Goal: Information Seeking & Learning: Learn about a topic

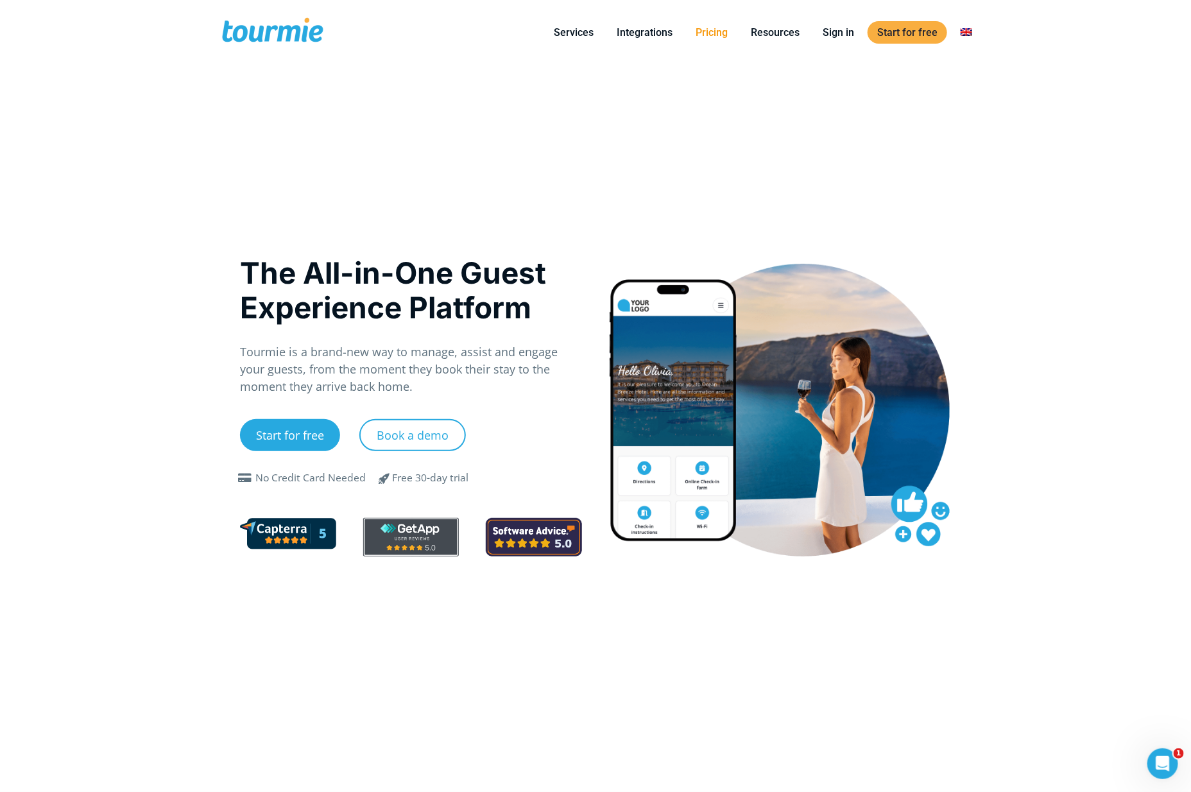
click at [712, 33] on link "Pricing" at bounding box center [711, 32] width 51 height 16
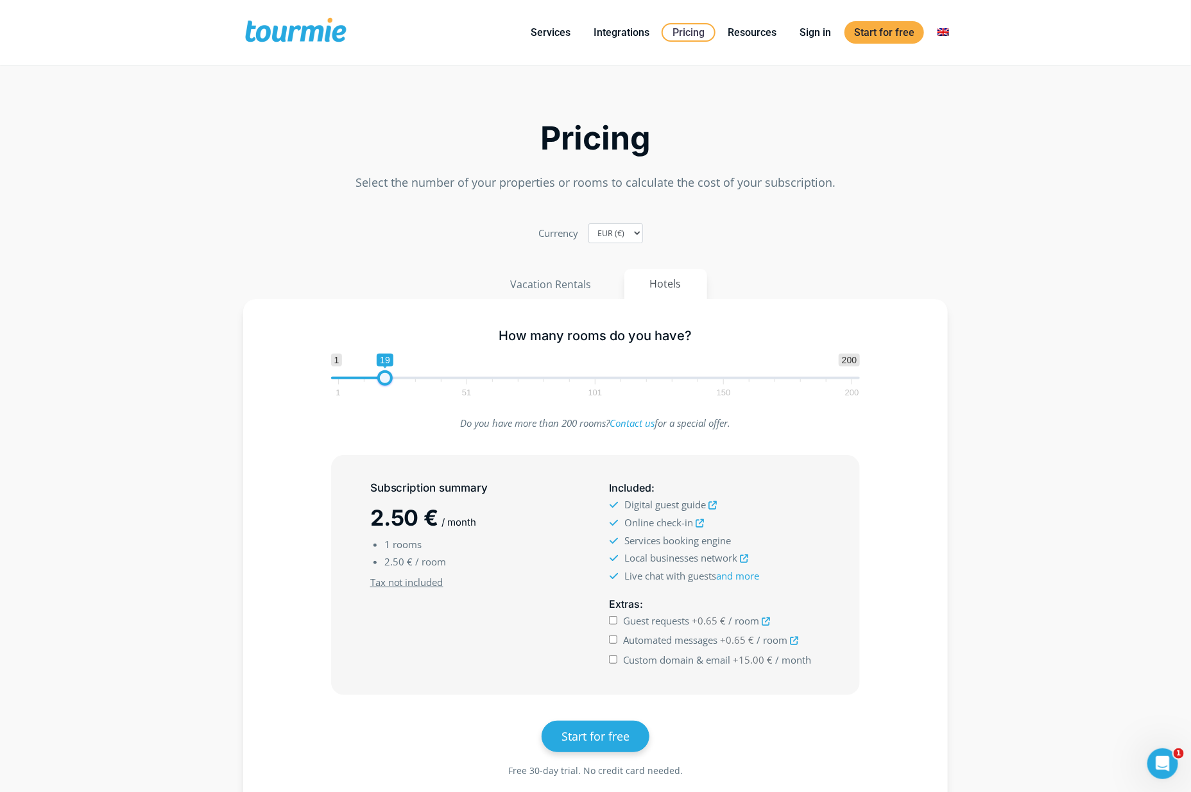
type input "27"
drag, startPoint x: 339, startPoint y: 383, endPoint x: 406, endPoint y: 379, distance: 66.8
click at [406, 379] on span at bounding box center [405, 377] width 15 height 15
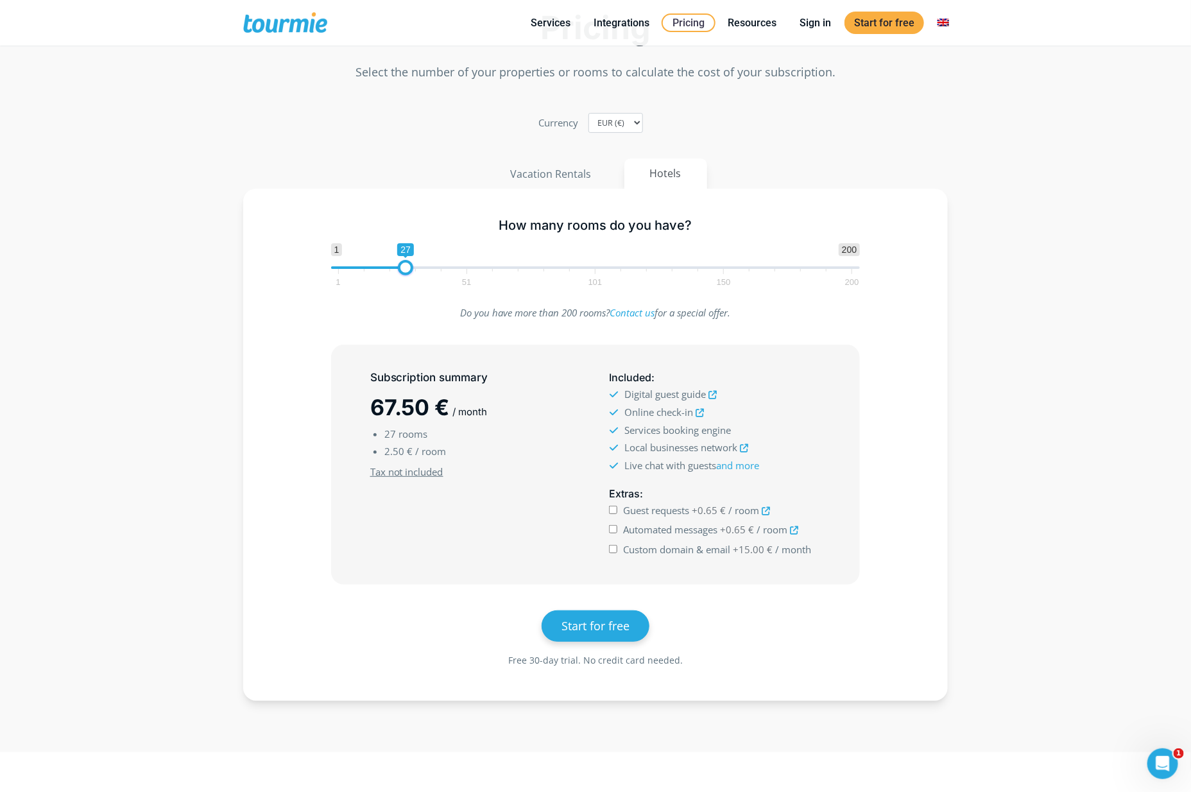
click at [613, 531] on input "Automated messages +0.65 € / room" at bounding box center [613, 529] width 8 height 8
checkbox input "true"
click at [614, 549] on input "Custom domain & email +15.00 € / month" at bounding box center [613, 549] width 8 height 8
checkbox input "true"
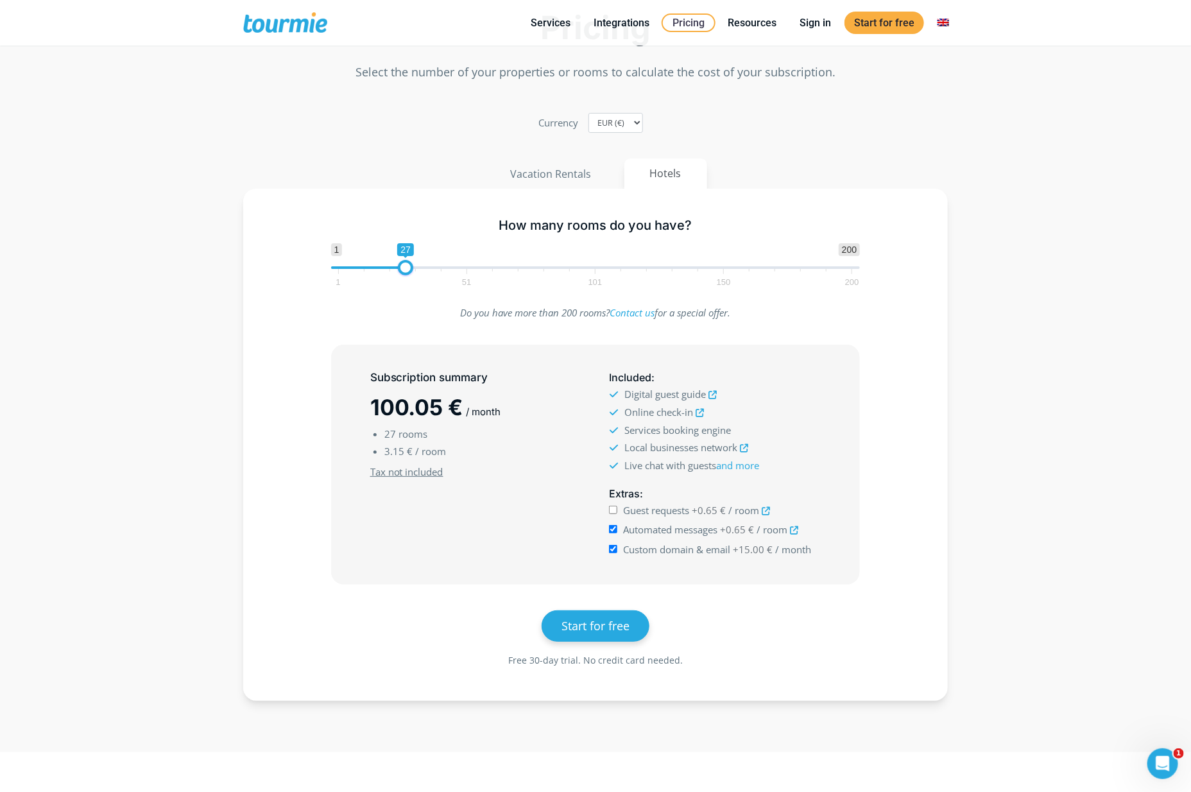
drag, startPoint x: 507, startPoint y: 664, endPoint x: 515, endPoint y: 664, distance: 7.7
click at [508, 664] on span "Free 30-day trial. No credit card needed." at bounding box center [595, 659] width 640 height 17
drag, startPoint x: 511, startPoint y: 664, endPoint x: 580, endPoint y: 665, distance: 69.3
click at [580, 665] on span "Free 30-day trial. No credit card needed." at bounding box center [595, 660] width 175 height 12
click at [613, 532] on input "Automated messages +0.65 € / room" at bounding box center [613, 529] width 8 height 8
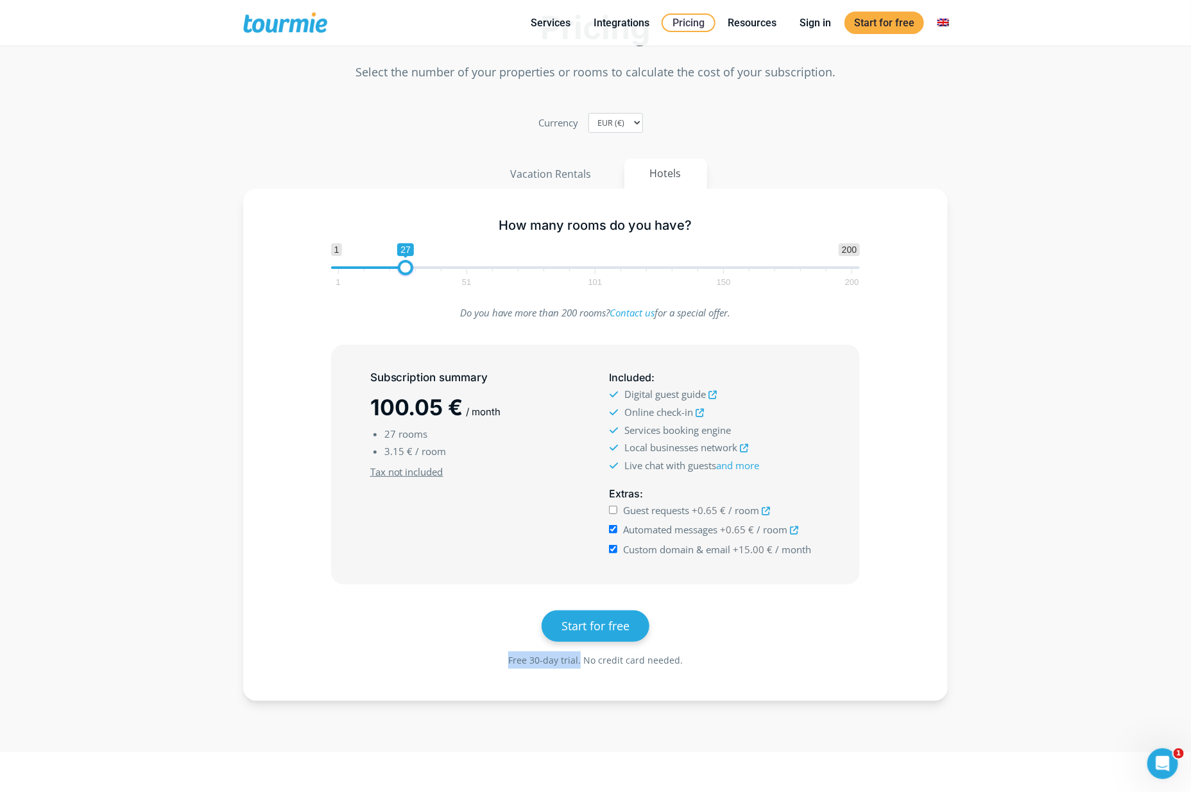
checkbox input "false"
click at [613, 549] on input "Custom domain & email +15.00 € / month" at bounding box center [613, 549] width 8 height 8
checkbox input "true"
click at [611, 524] on div "Automated messages +0.65 € / room" at bounding box center [715, 530] width 212 height 18
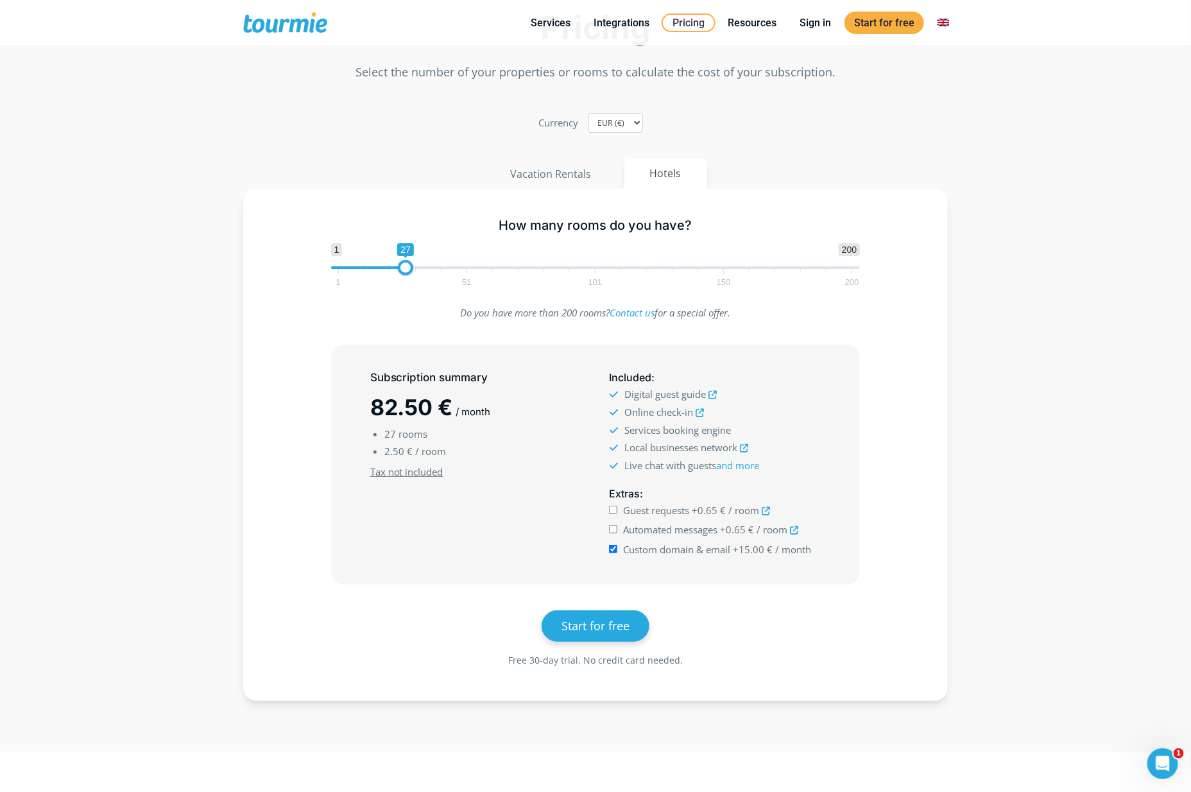
click at [613, 529] on input "Automated messages +0.65 € / room" at bounding box center [613, 529] width 8 height 8
checkbox input "true"
click at [933, 390] on div "How many rooms do you have? 1 200 0 0 27 1 51 101 150 200 27 Do you have more t…" at bounding box center [595, 445] width 705 height 512
type input "3"
drag, startPoint x: 407, startPoint y: 272, endPoint x: 347, endPoint y: 270, distance: 60.3
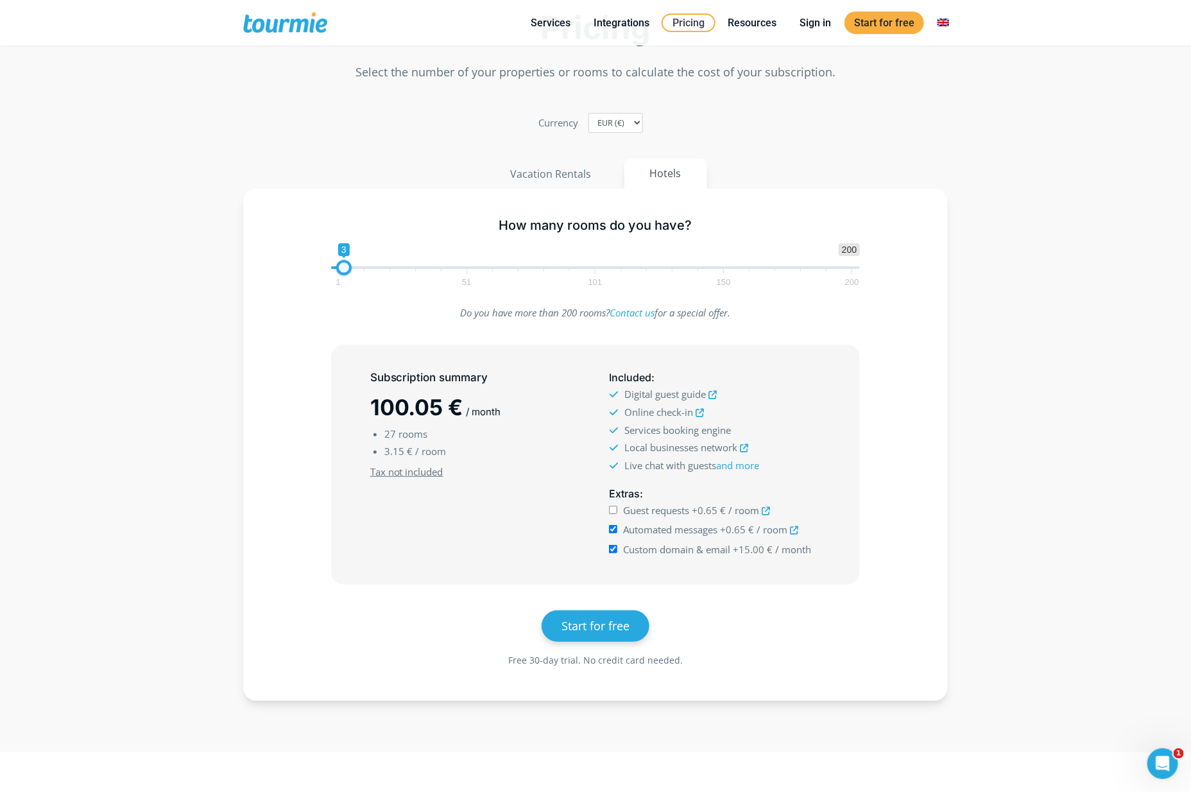
click at [347, 270] on span at bounding box center [343, 267] width 15 height 15
